Goal: Task Accomplishment & Management: Use online tool/utility

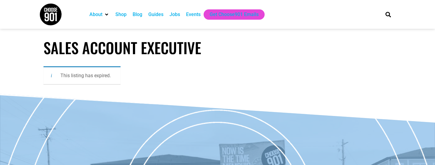
click at [177, 16] on div "Jobs" at bounding box center [174, 14] width 11 height 7
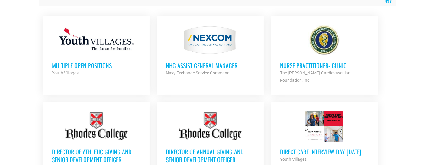
scroll to position [263, 0]
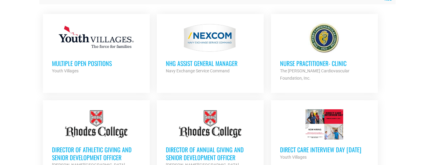
click at [211, 63] on h3 "NHG ASSIST GENERAL MANAGER" at bounding box center [210, 63] width 89 height 8
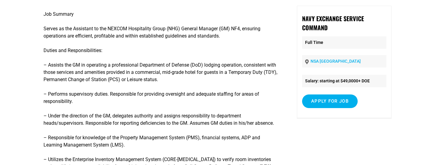
scroll to position [61, 0]
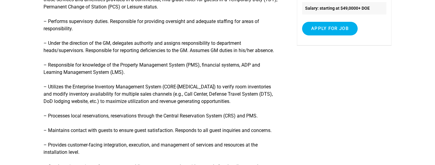
click at [153, 105] on p "– Utilizes the Enterprise Inventory Management System (CORE-[MEDICAL_DATA]) to …" at bounding box center [161, 94] width 236 height 22
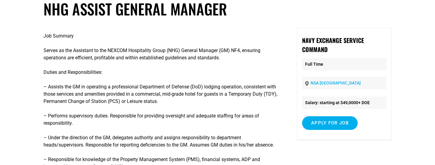
scroll to position [50, 0]
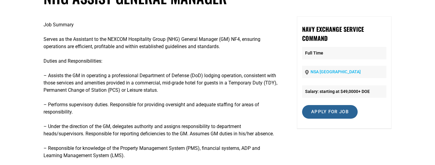
click at [341, 111] on input "Apply for job" at bounding box center [330, 112] width 56 height 14
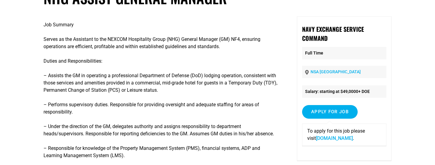
click at [344, 140] on link "[DOMAIN_NAME]" at bounding box center [334, 138] width 37 height 6
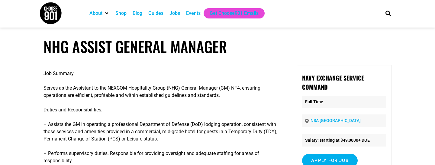
scroll to position [0, 0]
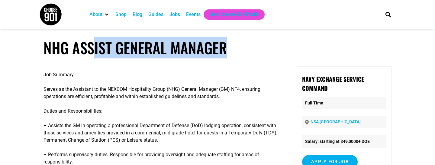
drag, startPoint x: 227, startPoint y: 50, endPoint x: 91, endPoint y: 53, distance: 136.5
click at [91, 52] on h1 "NHG ASSIST GENERAL MANAGER" at bounding box center [217, 48] width 348 height 18
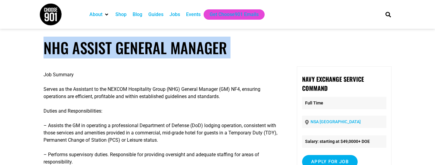
drag, startPoint x: 42, startPoint y: 49, endPoint x: 225, endPoint y: 63, distance: 182.9
copy article "NHG ASSIST GENERAL MANAGER"
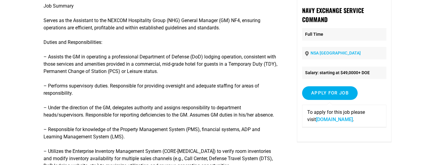
scroll to position [74, 0]
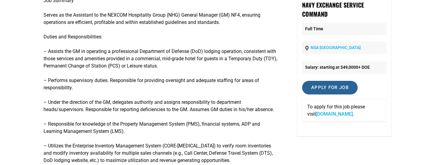
click at [335, 86] on input "Apply for job" at bounding box center [330, 88] width 56 height 14
click at [335, 114] on link "[DOMAIN_NAME]" at bounding box center [334, 114] width 37 height 6
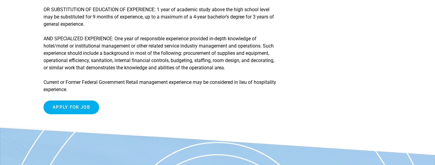
scroll to position [587, 0]
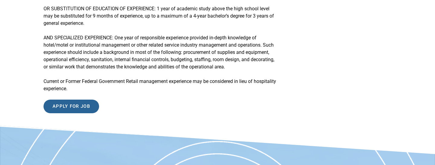
click at [85, 113] on input "Apply for job" at bounding box center [71, 106] width 56 height 14
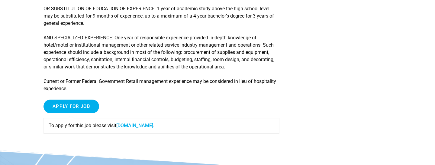
click at [139, 128] on link "[DOMAIN_NAME]" at bounding box center [134, 125] width 37 height 6
click at [134, 128] on link "[DOMAIN_NAME]" at bounding box center [134, 125] width 37 height 6
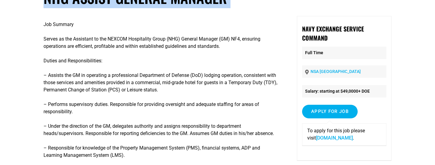
scroll to position [0, 0]
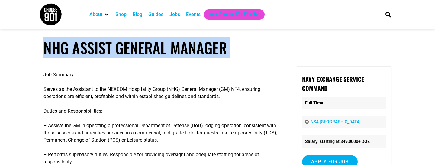
click at [177, 14] on div "Jobs" at bounding box center [174, 14] width 11 height 7
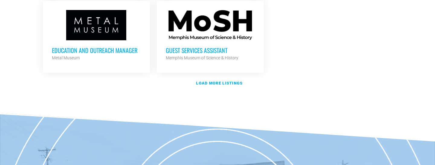
scroll to position [786, 0]
click at [240, 80] on strong "Load more listings" at bounding box center [219, 82] width 46 height 5
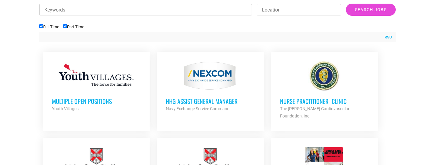
scroll to position [224, 0]
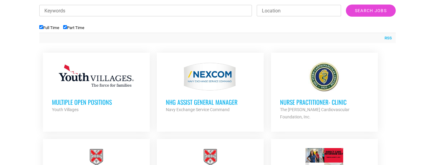
click at [205, 103] on h3 "NHG ASSIST GENERAL MANAGER" at bounding box center [210, 102] width 89 height 8
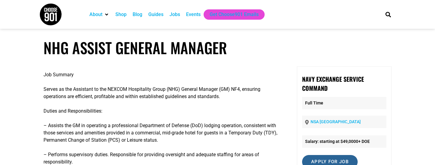
click at [319, 163] on input "Apply for job" at bounding box center [330, 162] width 56 height 14
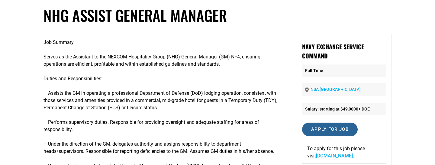
scroll to position [32, 0]
click at [331, 155] on link "[DOMAIN_NAME]" at bounding box center [334, 155] width 37 height 6
